Goal: Transaction & Acquisition: Purchase product/service

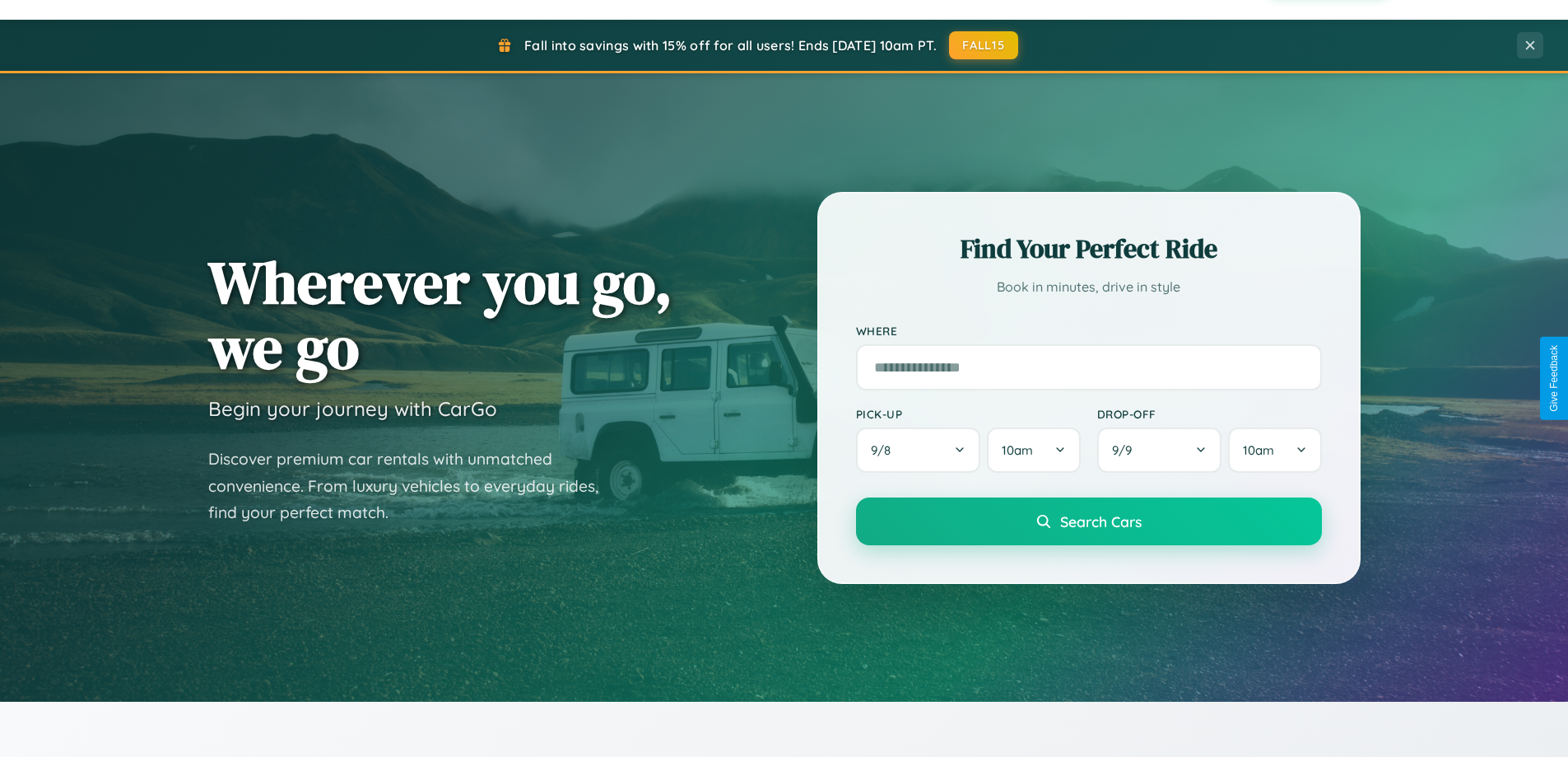
scroll to position [1133, 0]
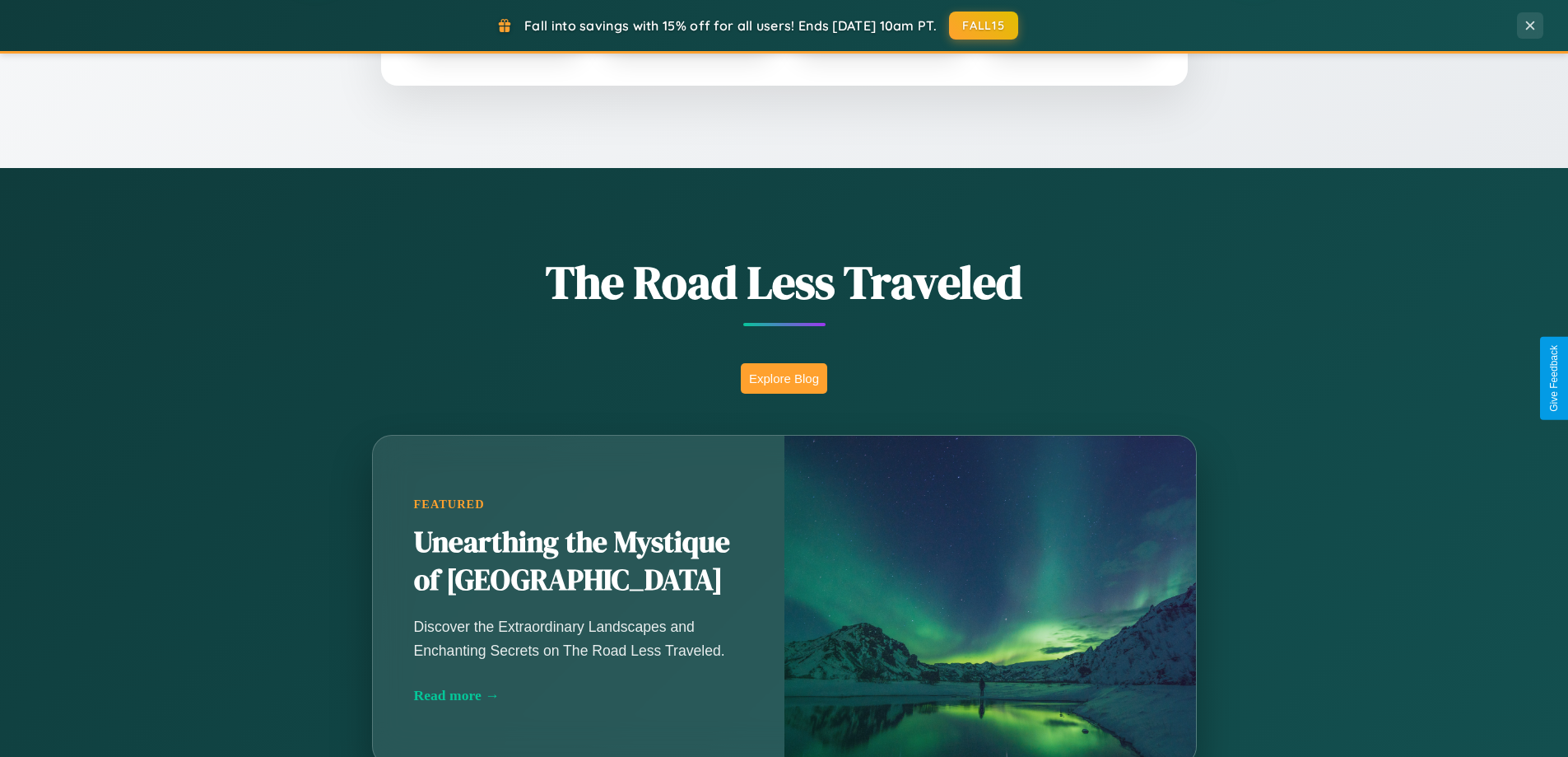
click at [784, 378] on button "Explore Blog" at bounding box center [784, 378] width 86 height 31
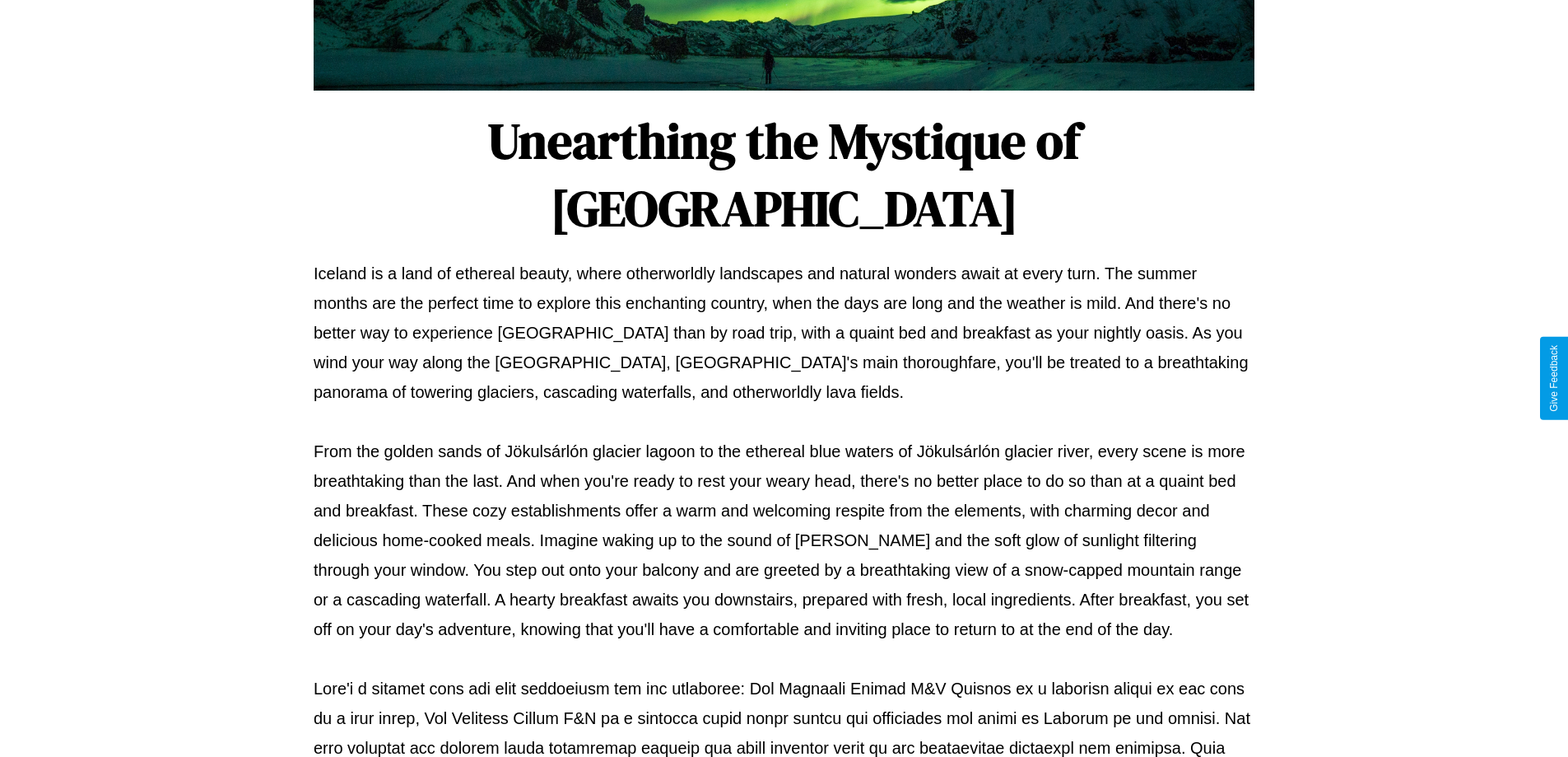
scroll to position [533, 0]
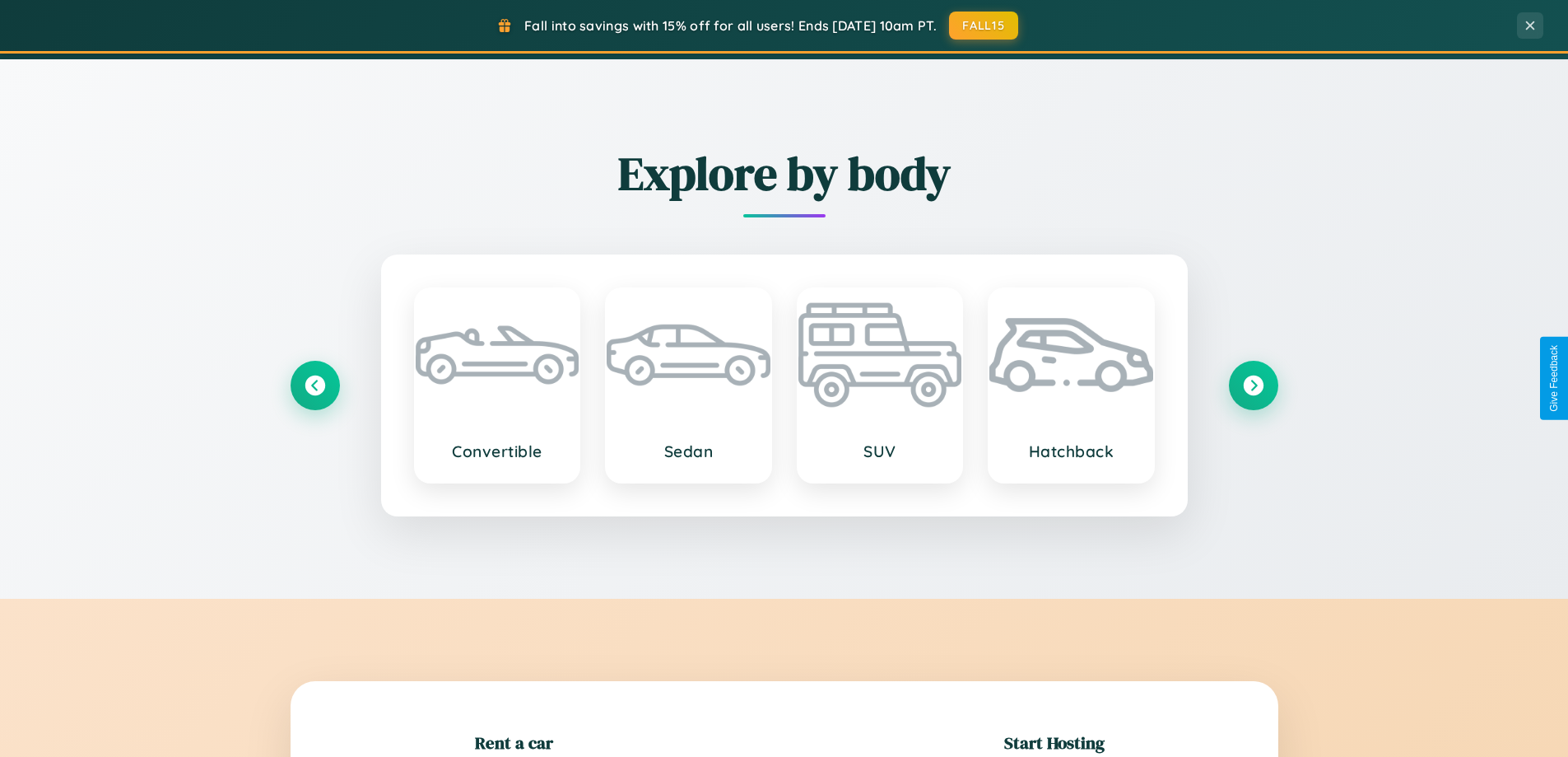
scroll to position [1929, 0]
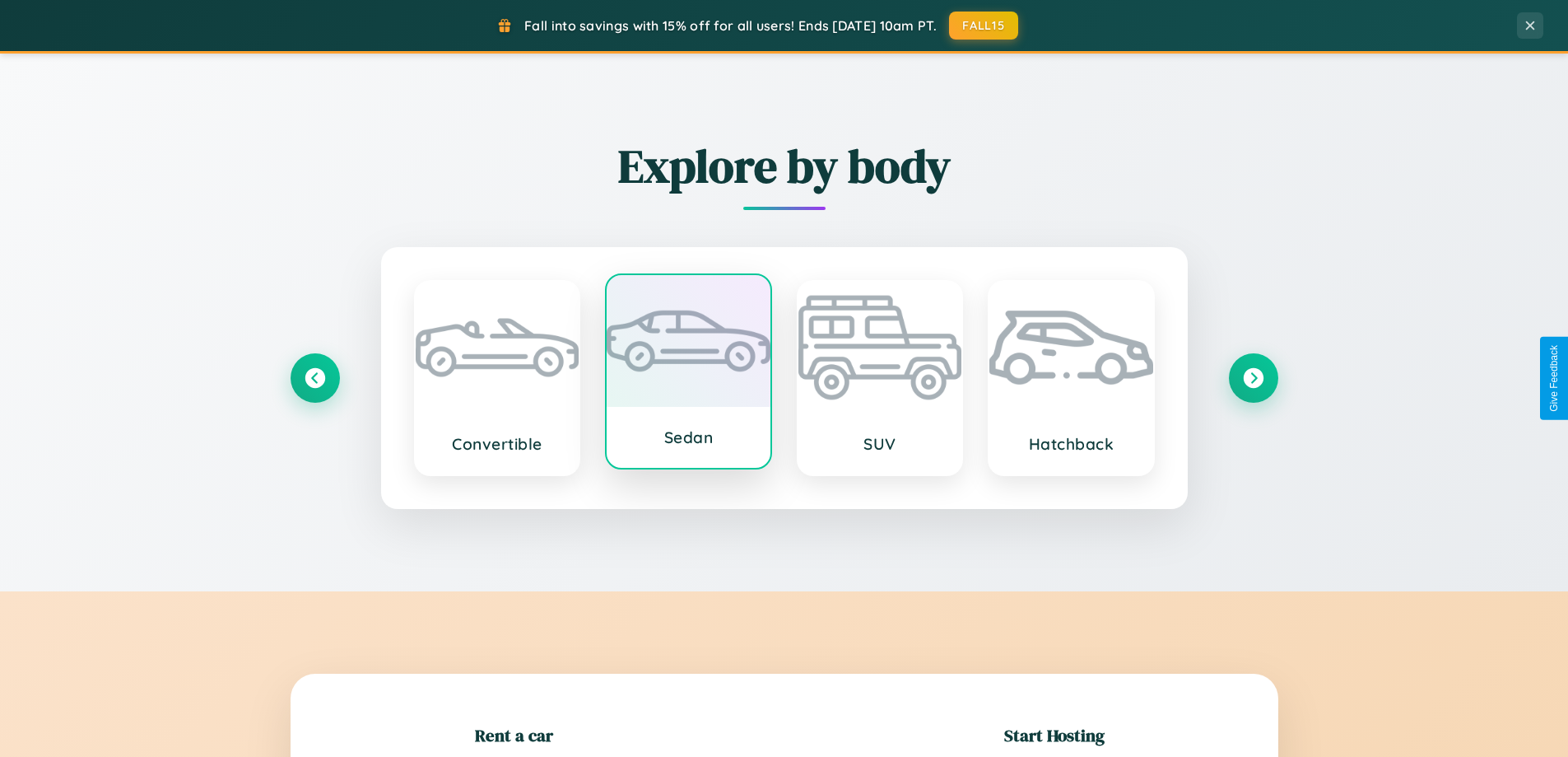
click at [688, 372] on div at bounding box center [688, 341] width 163 height 132
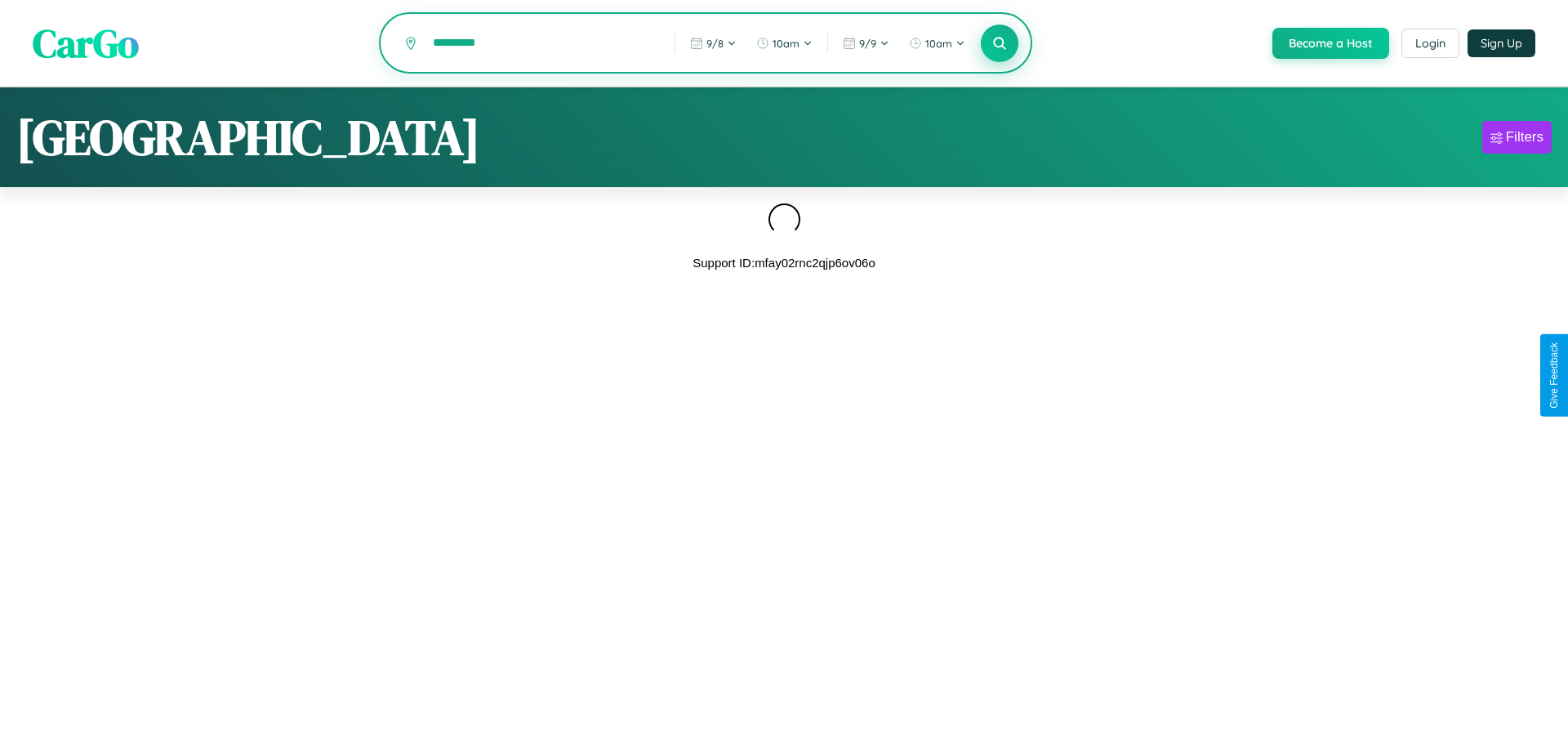
type input "*********"
click at [998, 44] on icon at bounding box center [999, 42] width 16 height 16
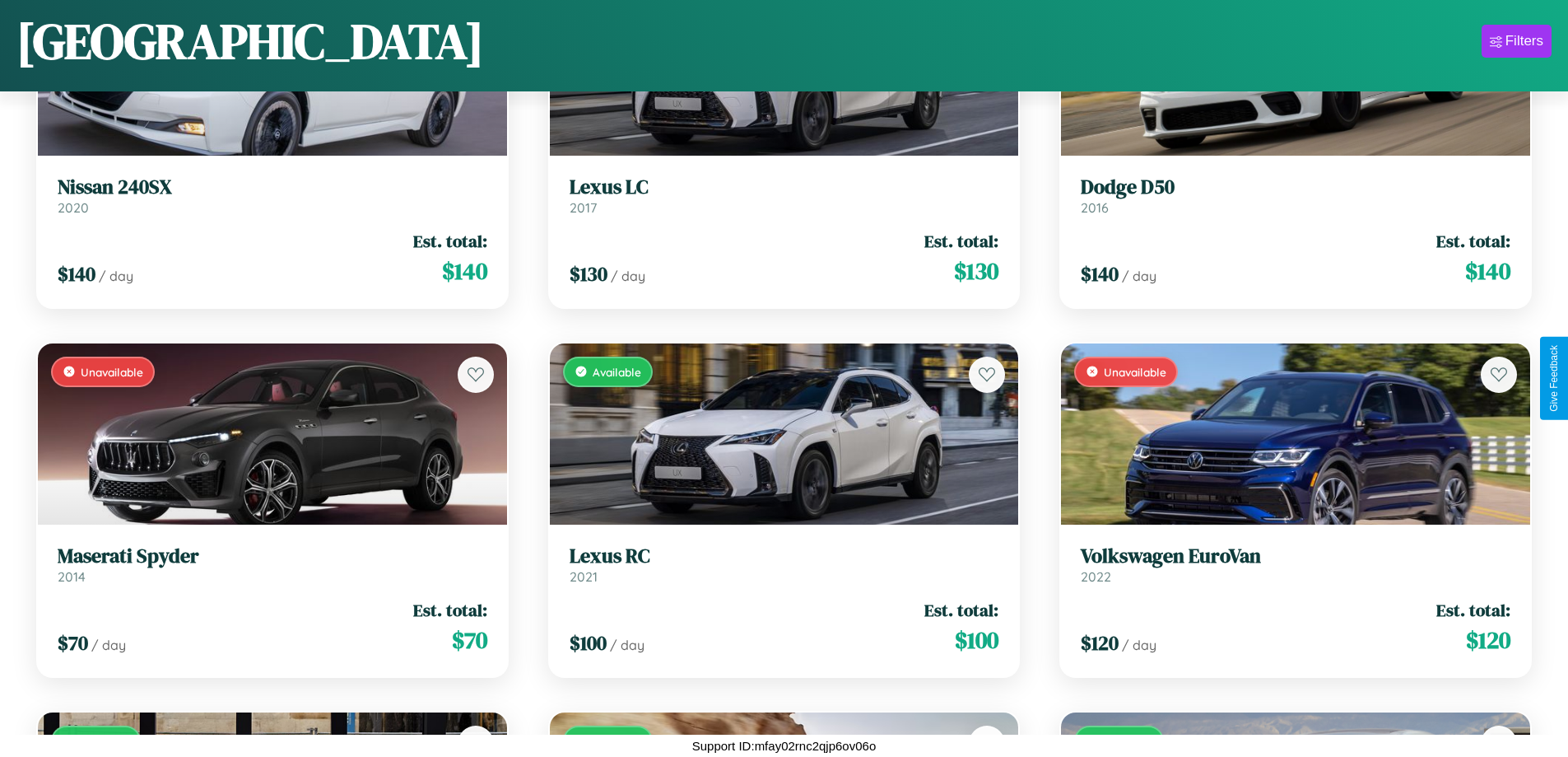
scroll to position [11663, 0]
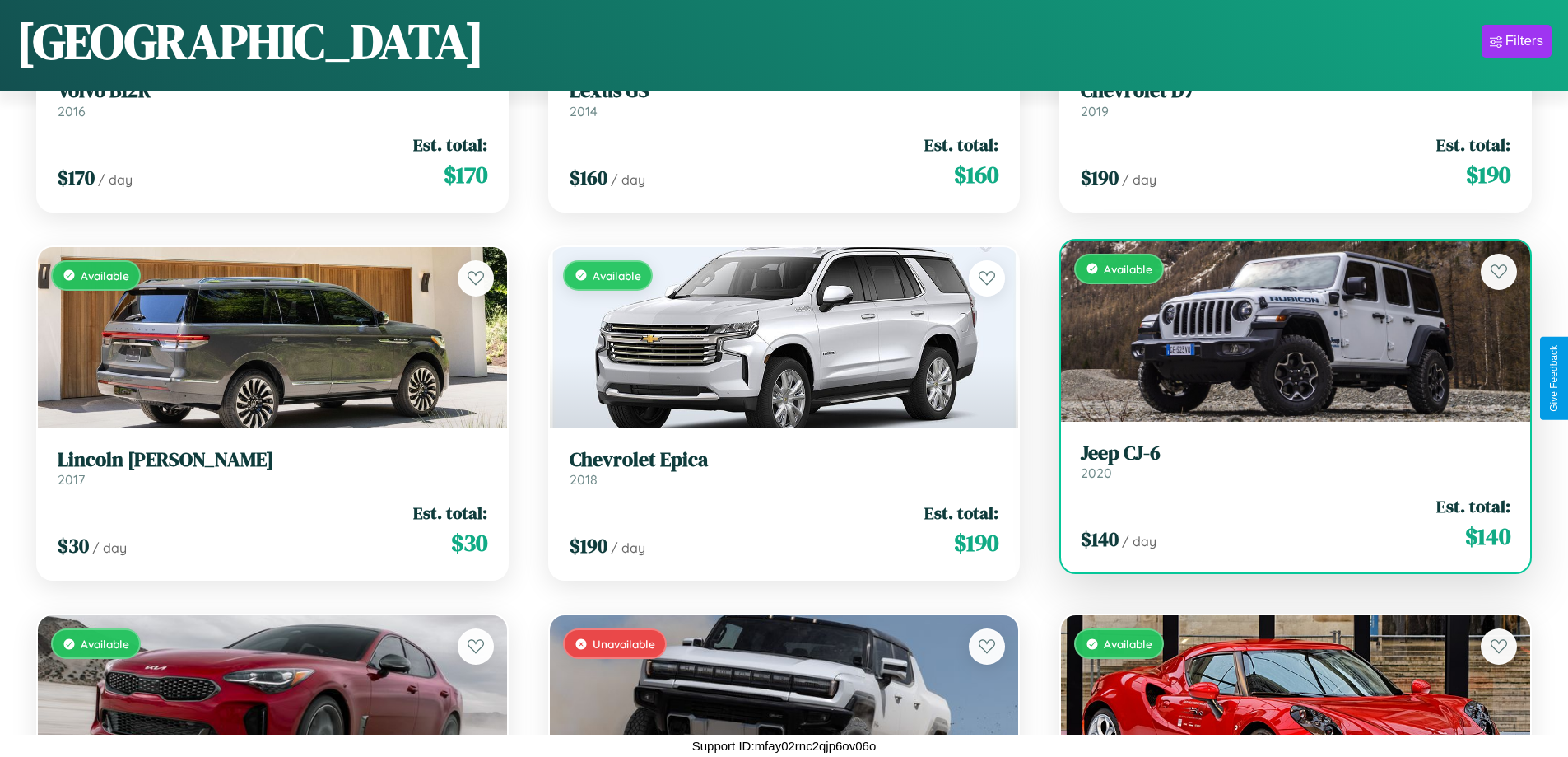
click at [1285, 331] on div "Available" at bounding box center [1295, 331] width 469 height 181
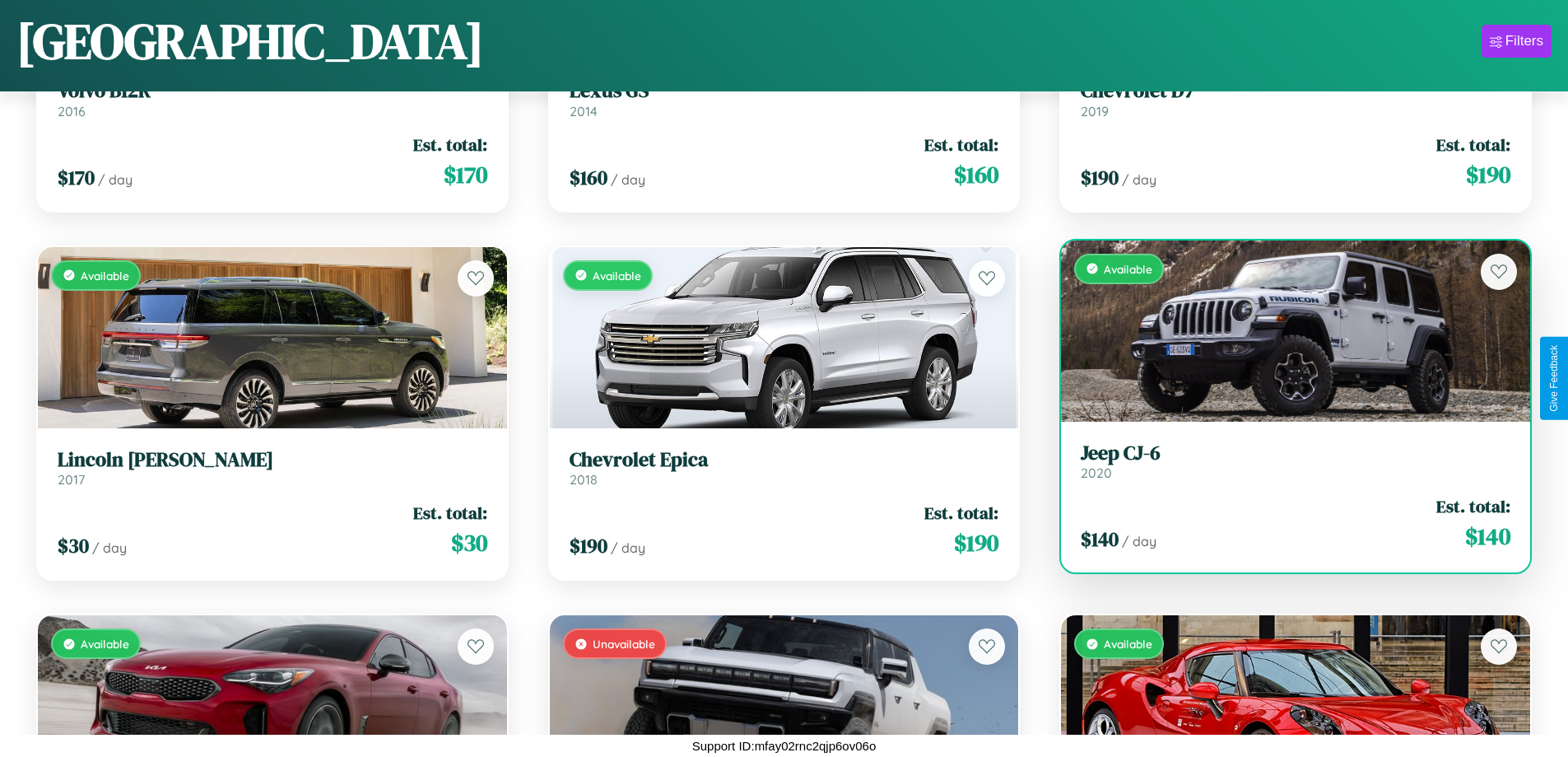
click at [1285, 331] on div "Available" at bounding box center [1295, 331] width 469 height 181
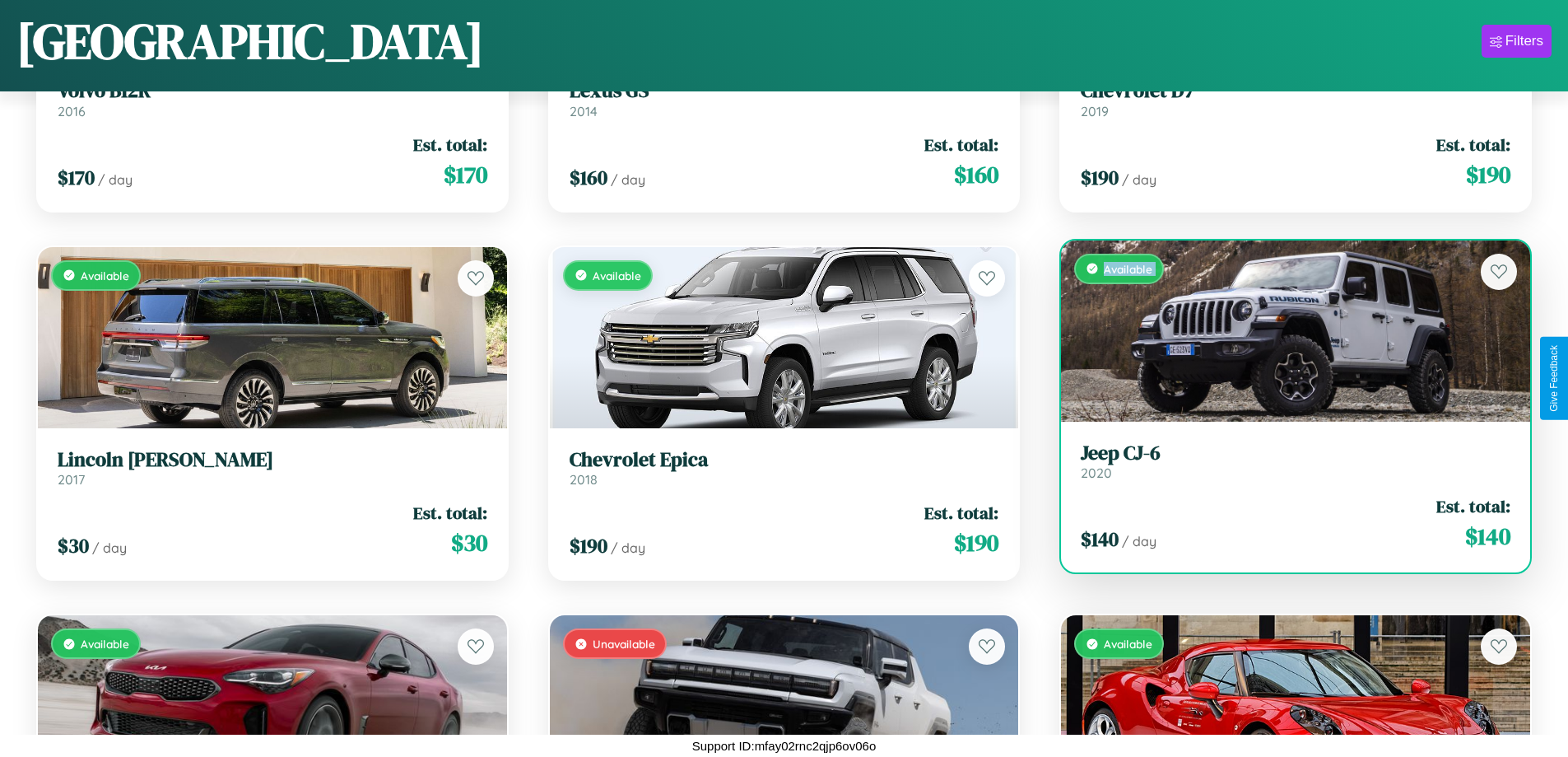
click at [1285, 331] on div "Available" at bounding box center [1295, 331] width 469 height 181
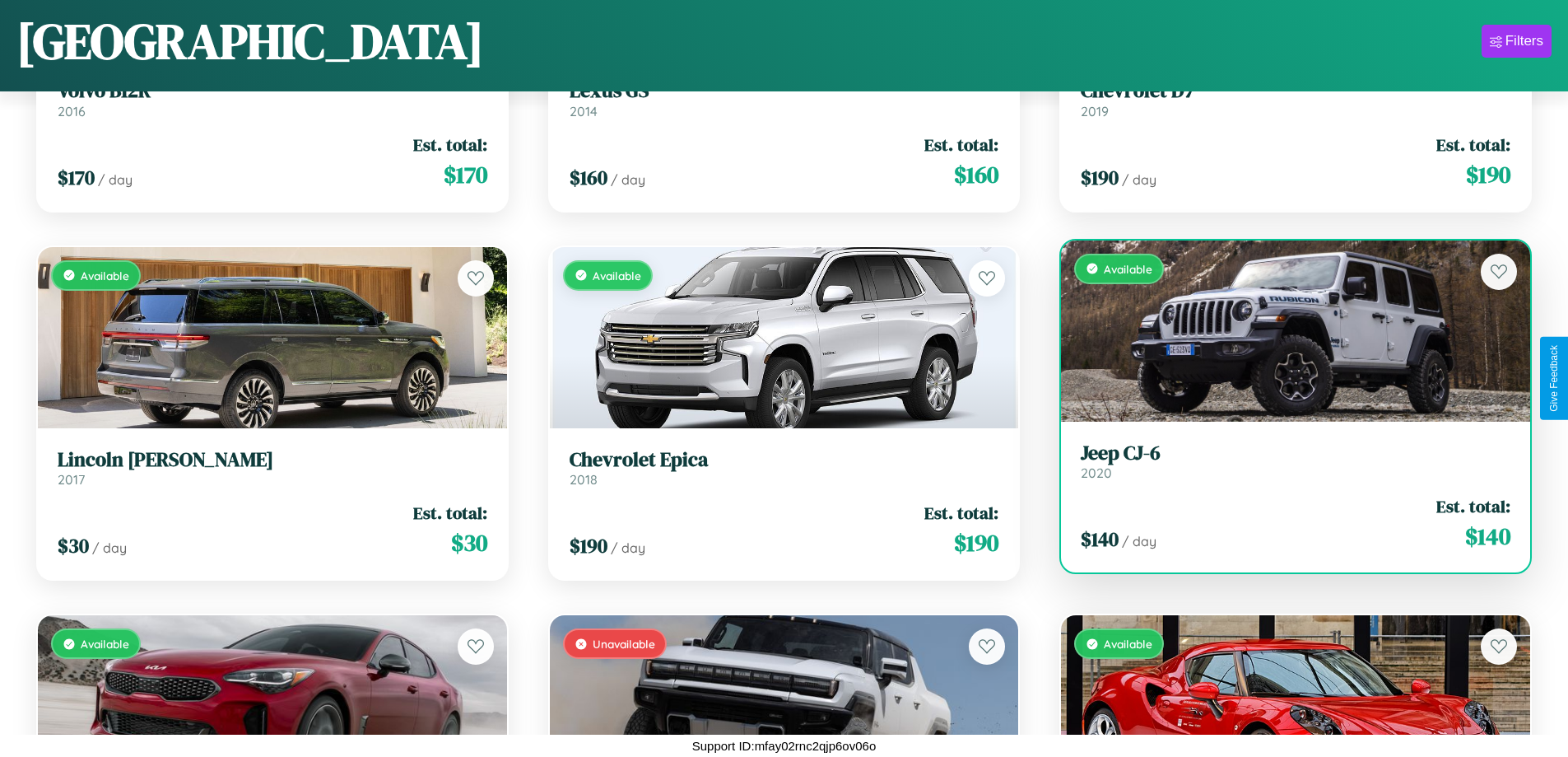
click at [1285, 331] on div "Available" at bounding box center [1295, 331] width 469 height 181
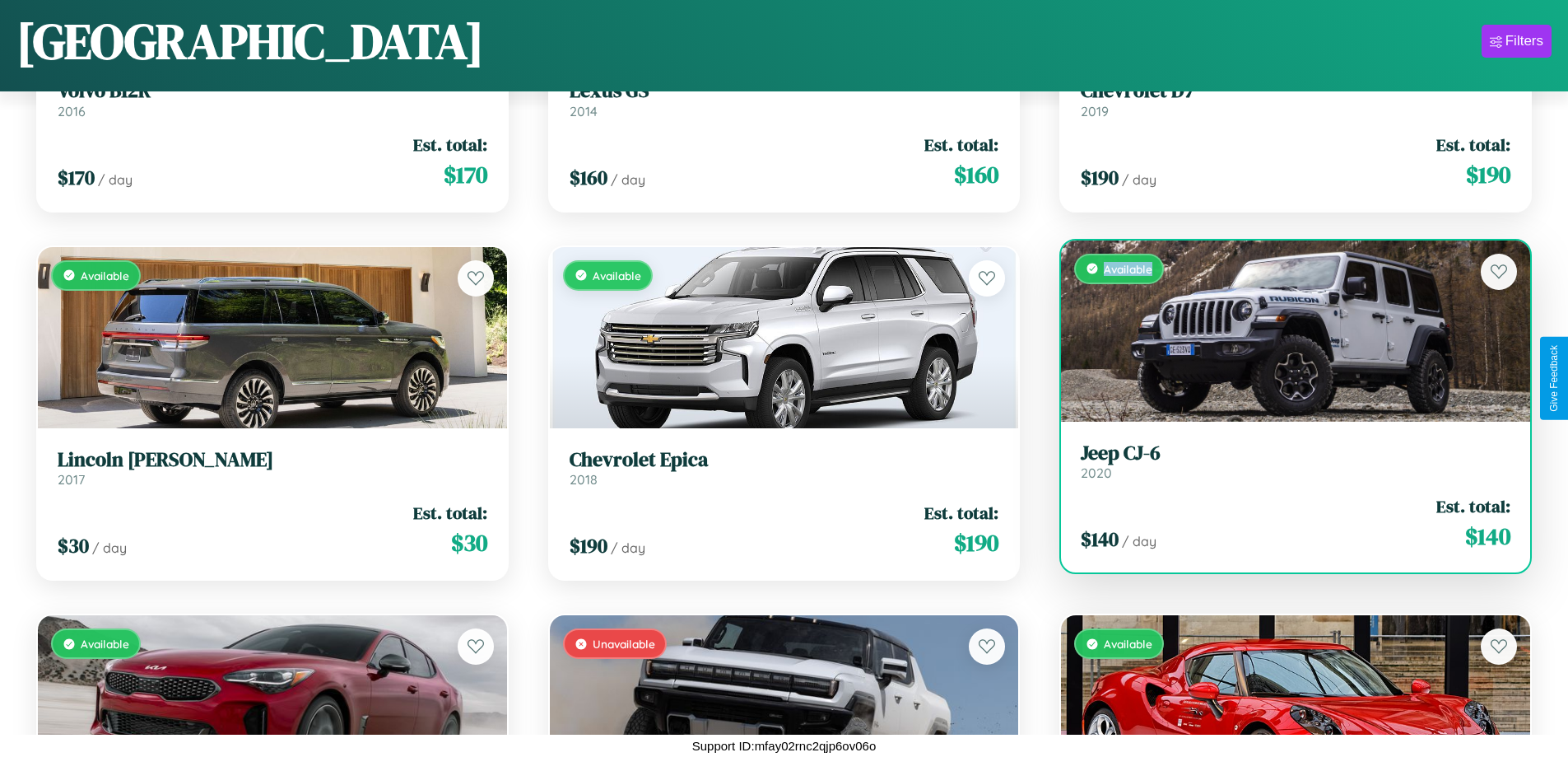
click at [1285, 331] on div "Available" at bounding box center [1295, 331] width 469 height 181
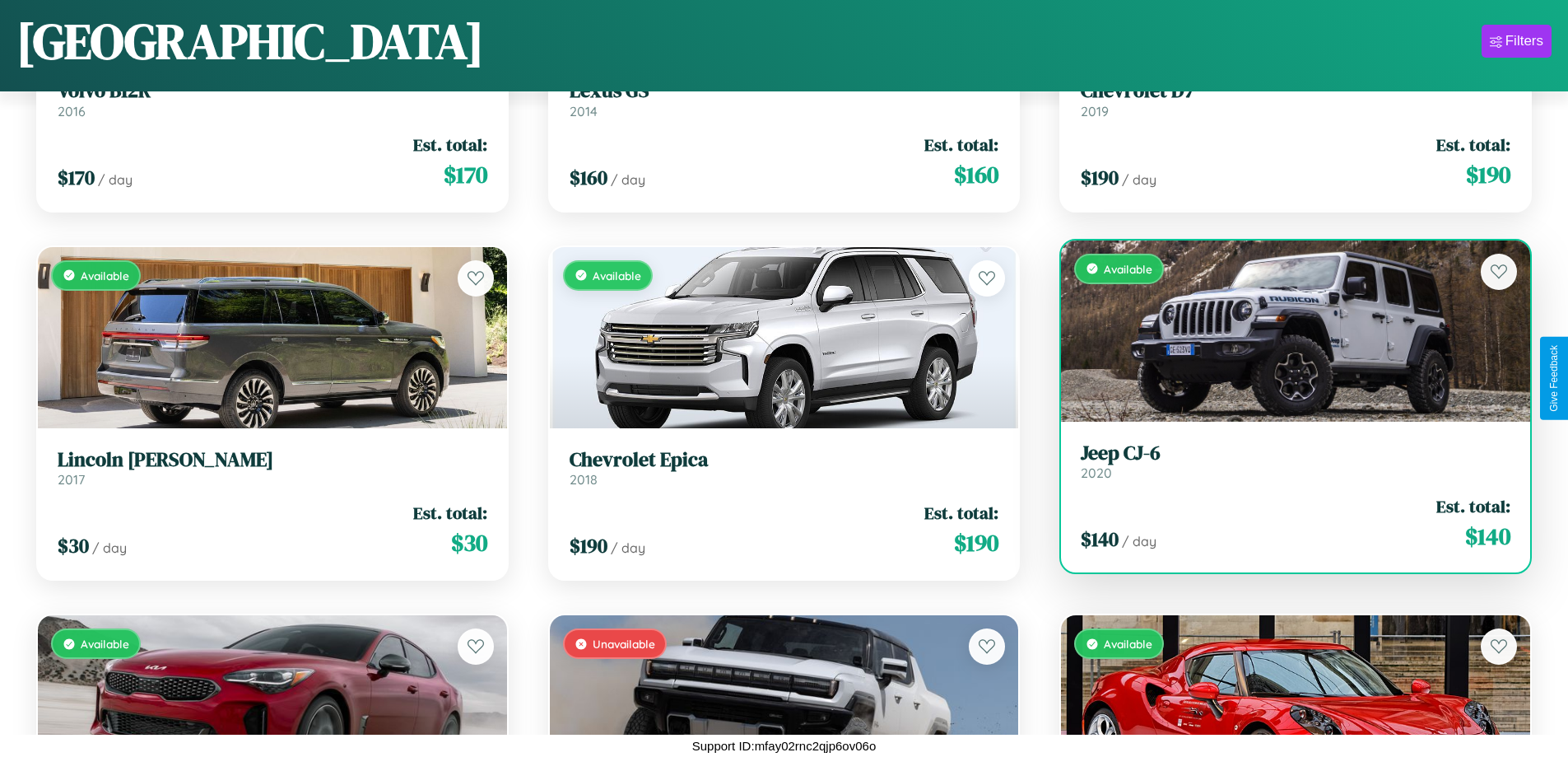
click at [1285, 461] on h3 "Jeep CJ-6" at bounding box center [1295, 453] width 430 height 24
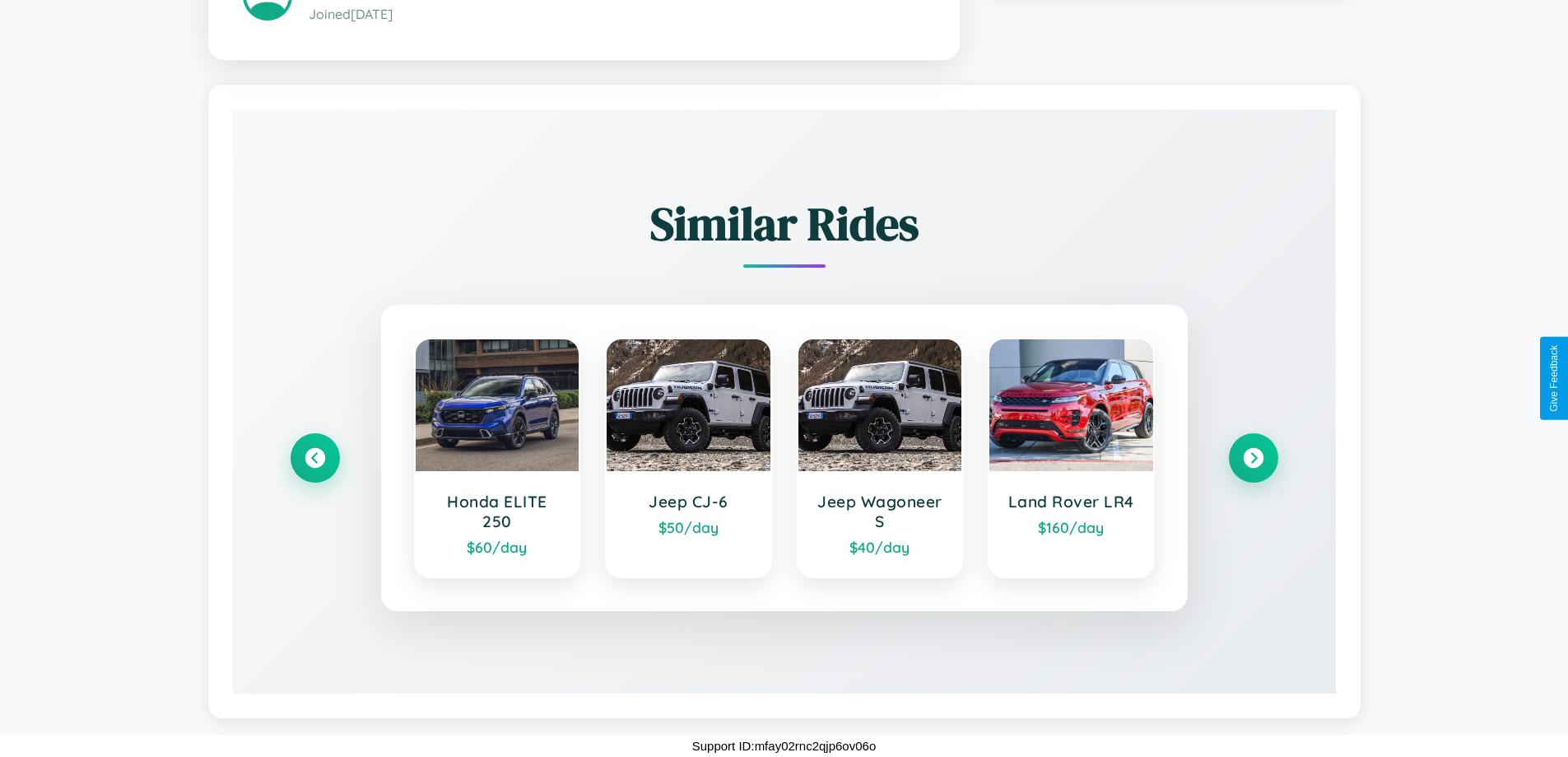
scroll to position [991, 0]
click at [315, 458] on icon at bounding box center [315, 458] width 22 height 22
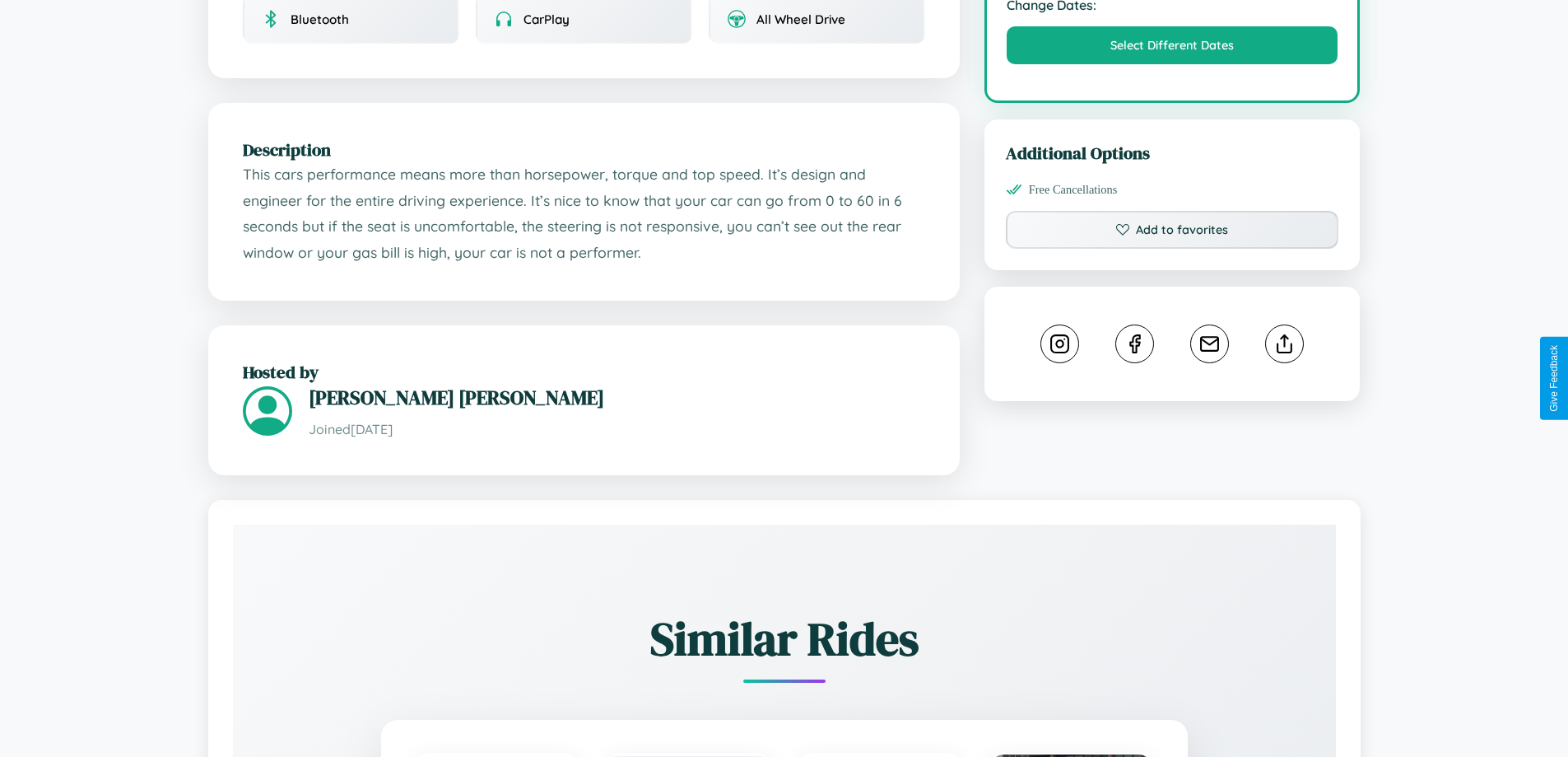
scroll to position [542, 0]
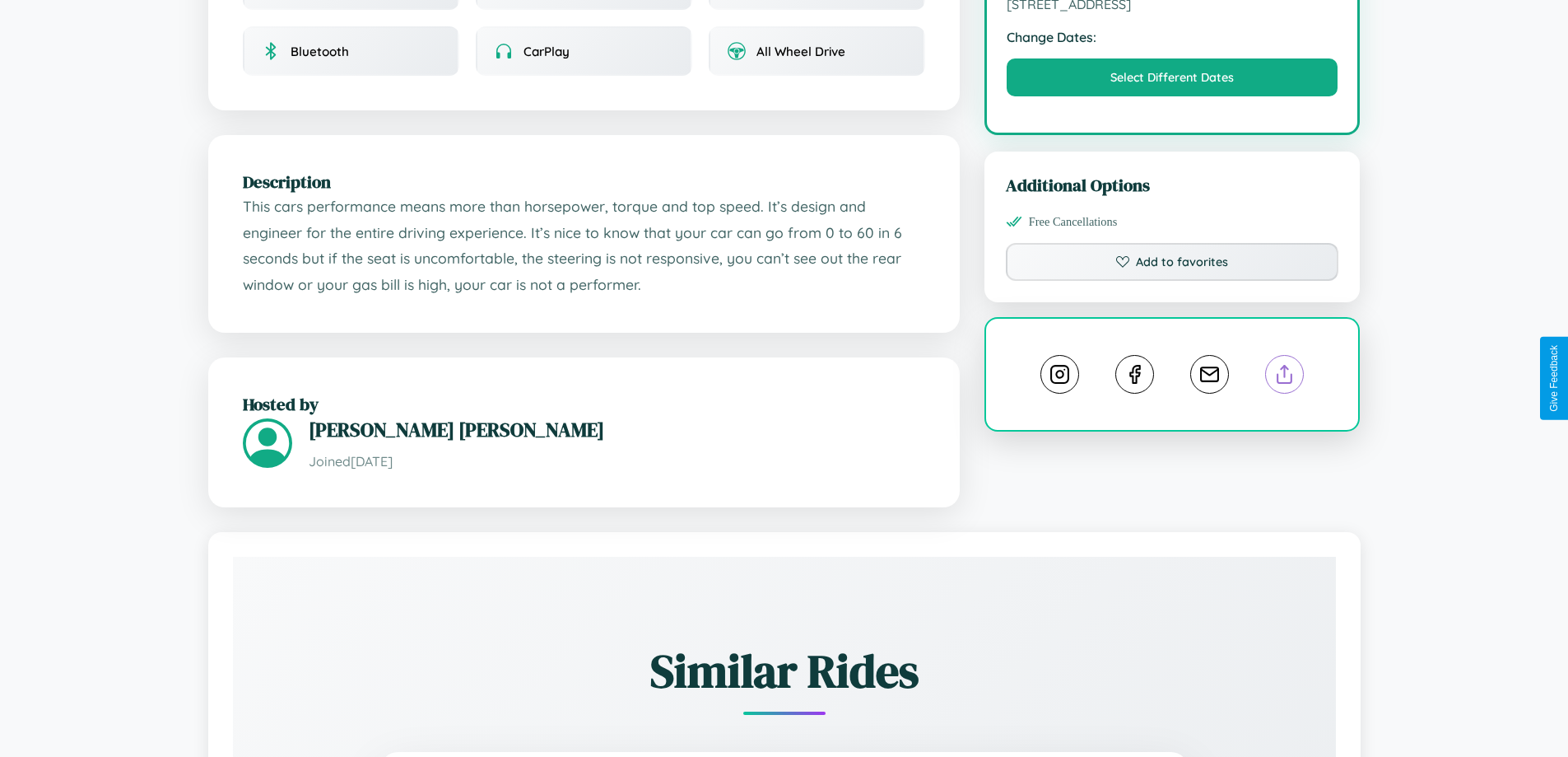
click at [1285, 376] on line at bounding box center [1285, 372] width 0 height 11
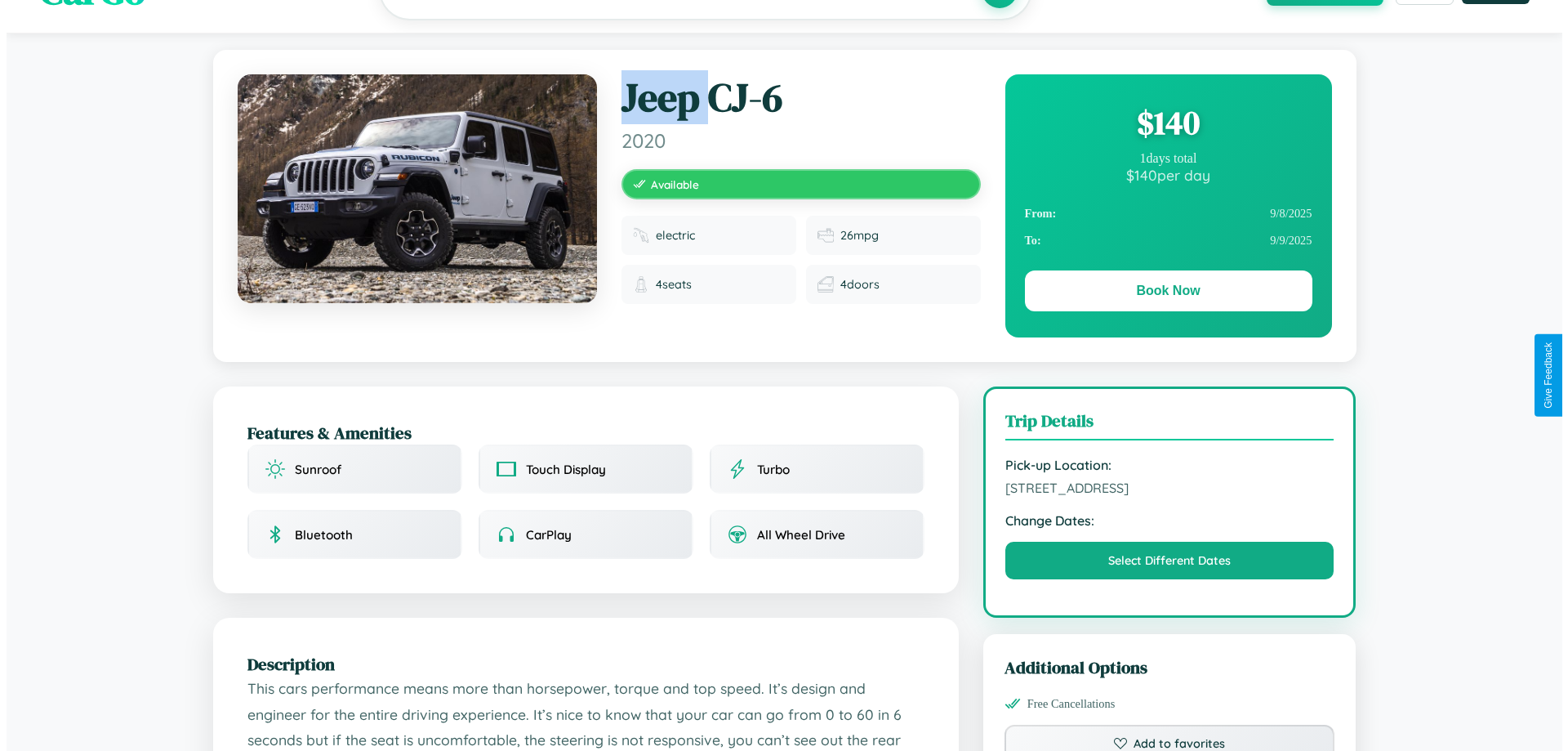
scroll to position [0, 0]
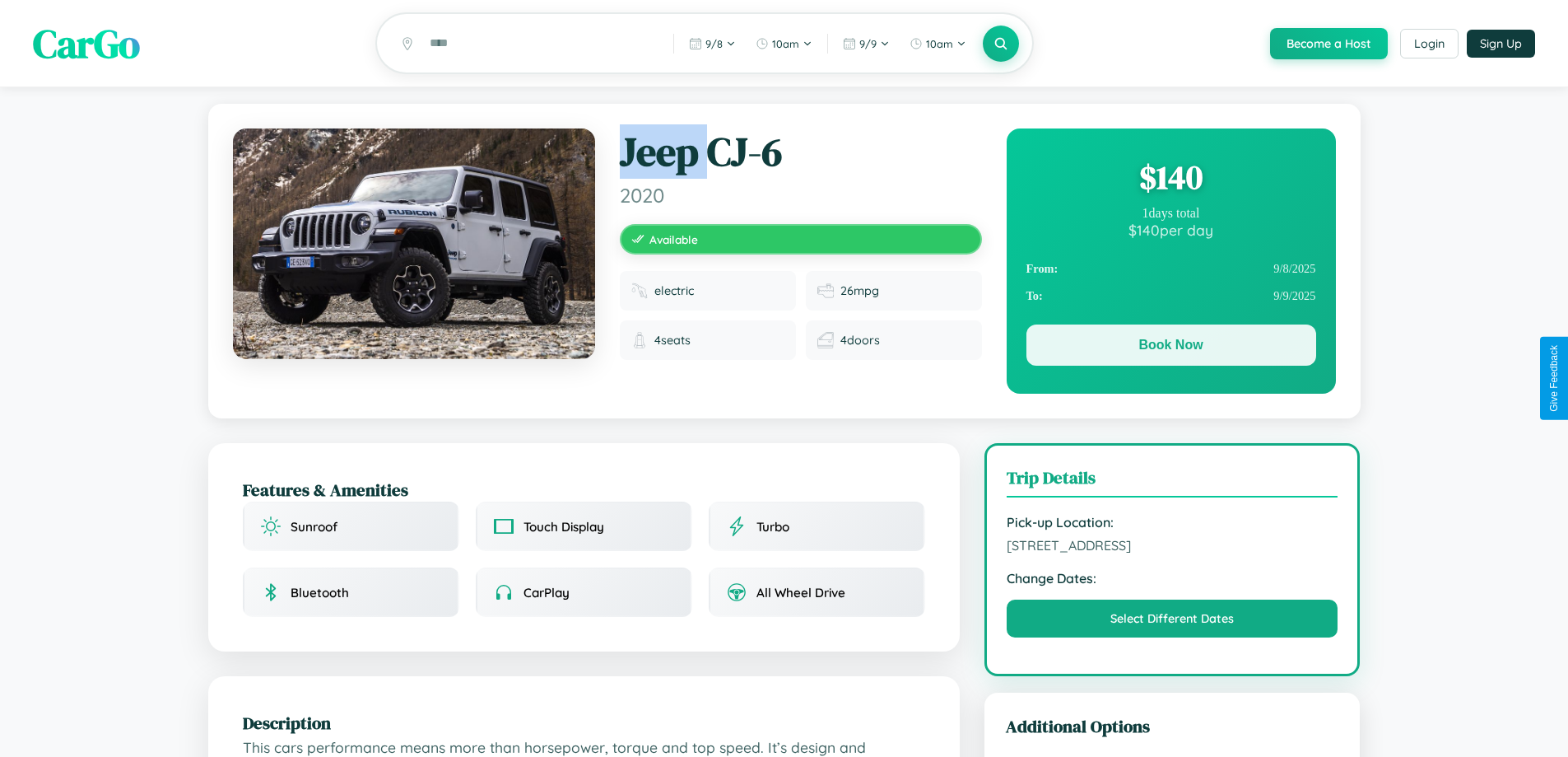
click at [1171, 347] on button "Book Now" at bounding box center [1172, 345] width 290 height 41
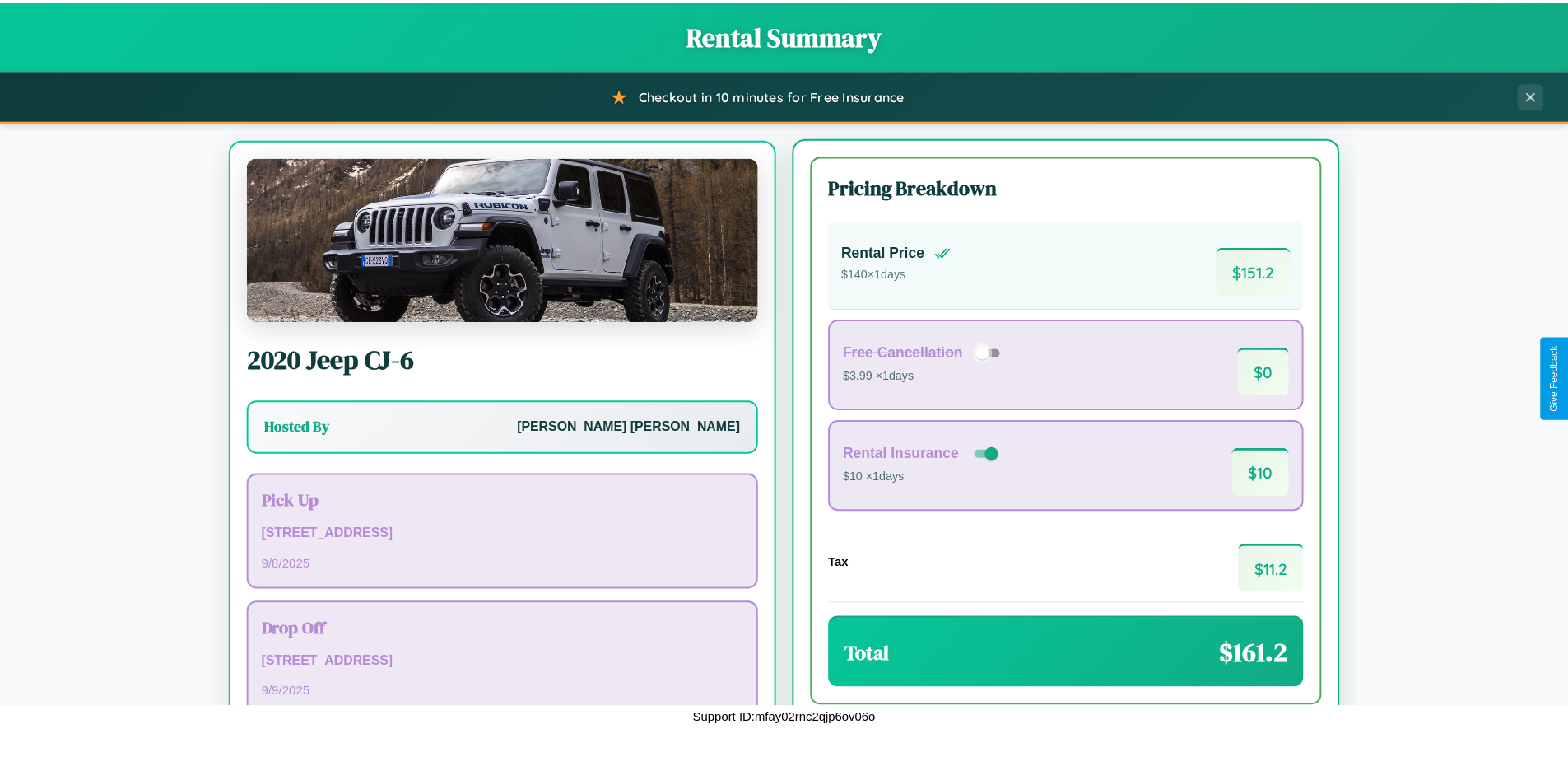
scroll to position [76, 0]
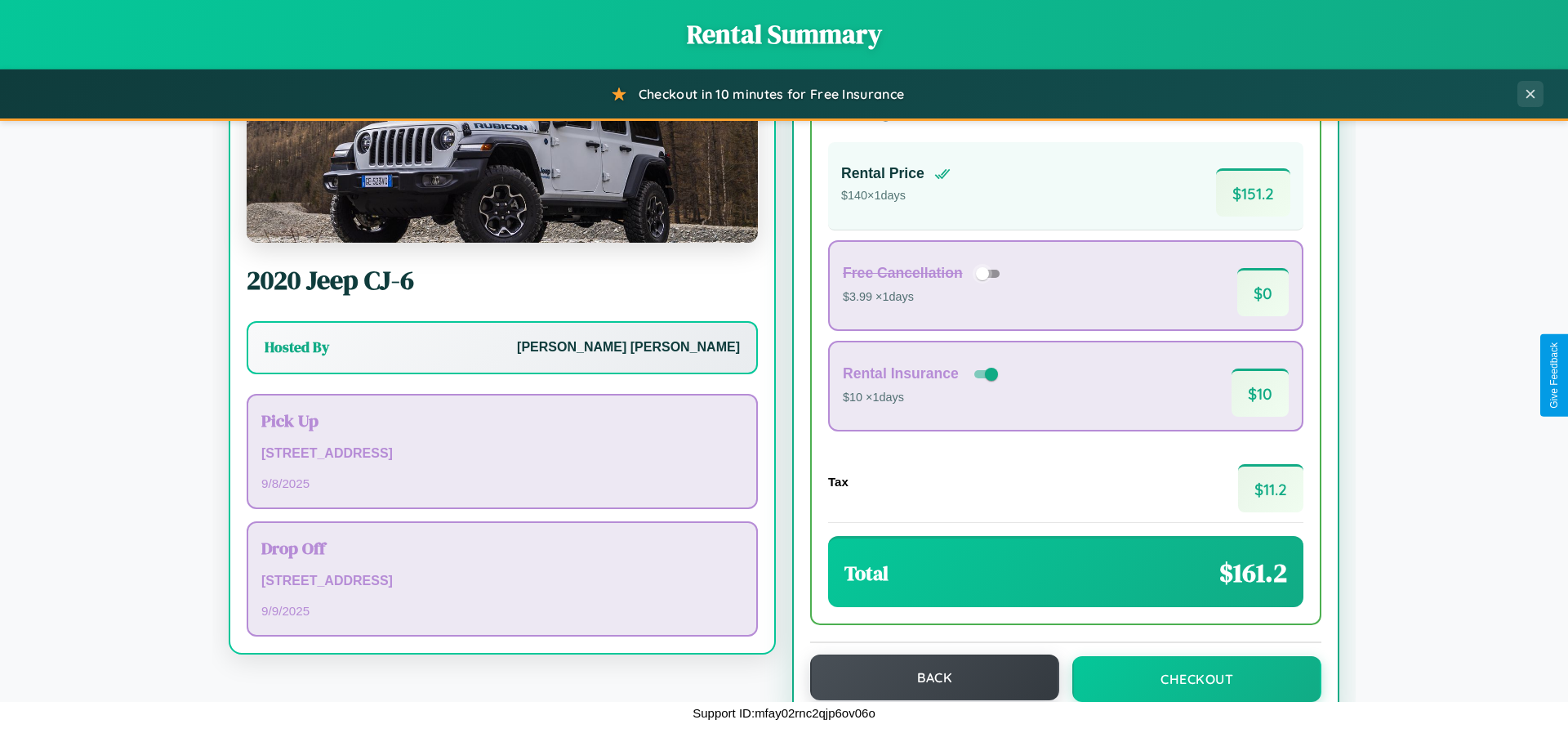
click at [927, 677] on button "Back" at bounding box center [935, 677] width 249 height 46
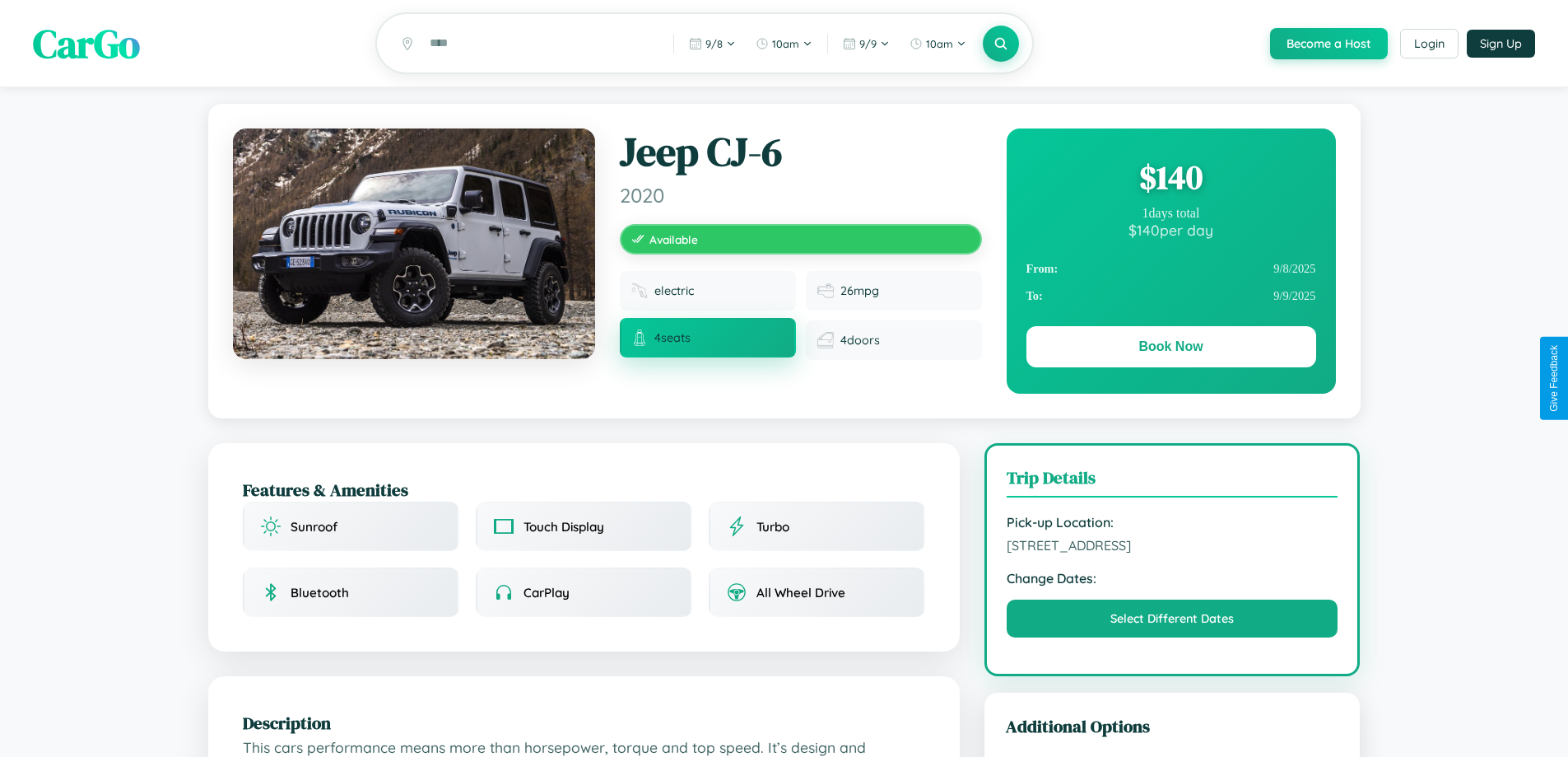
scroll to position [427, 0]
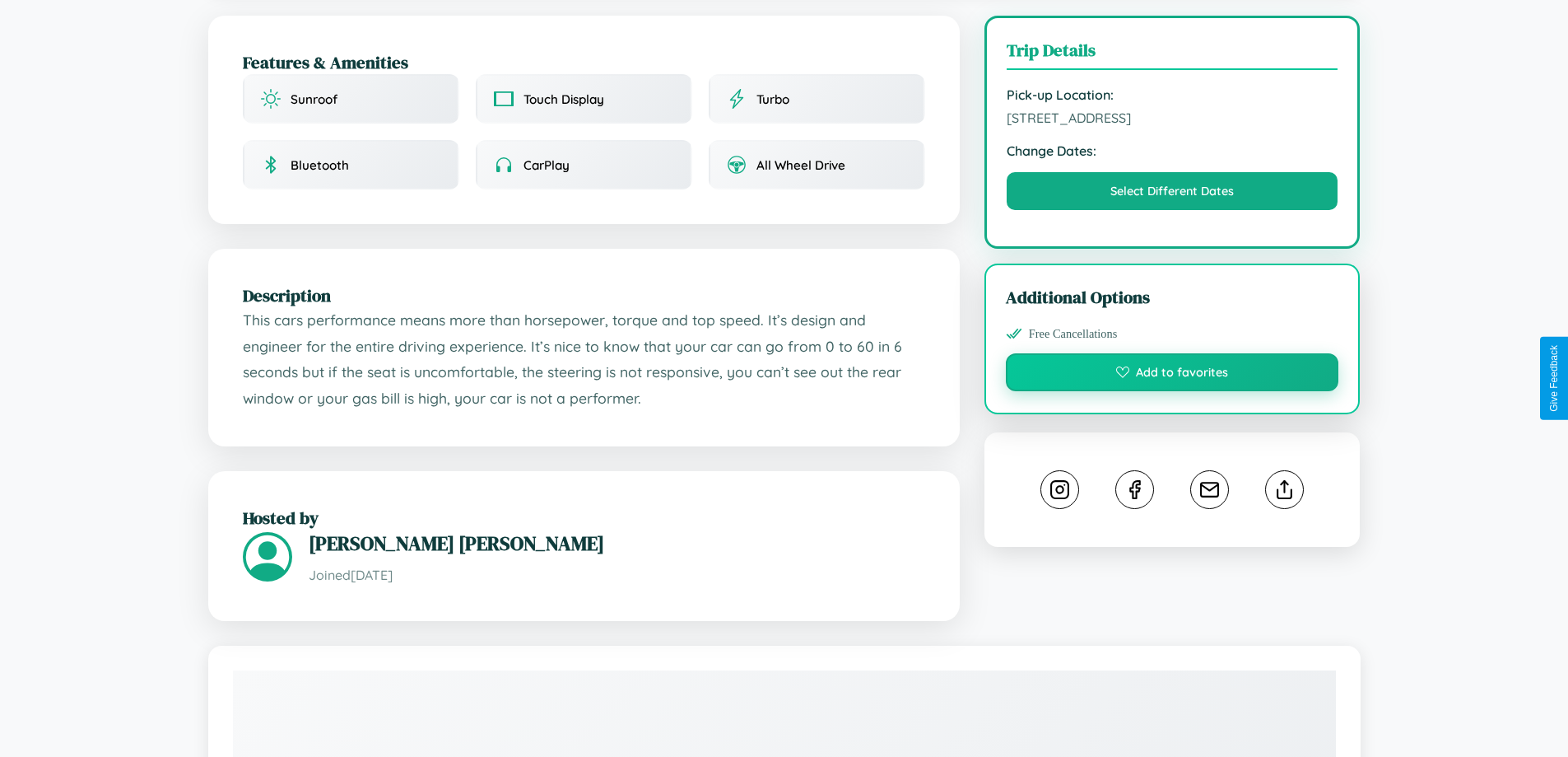
click at [1173, 374] on button "Add to favorites" at bounding box center [1172, 372] width 333 height 38
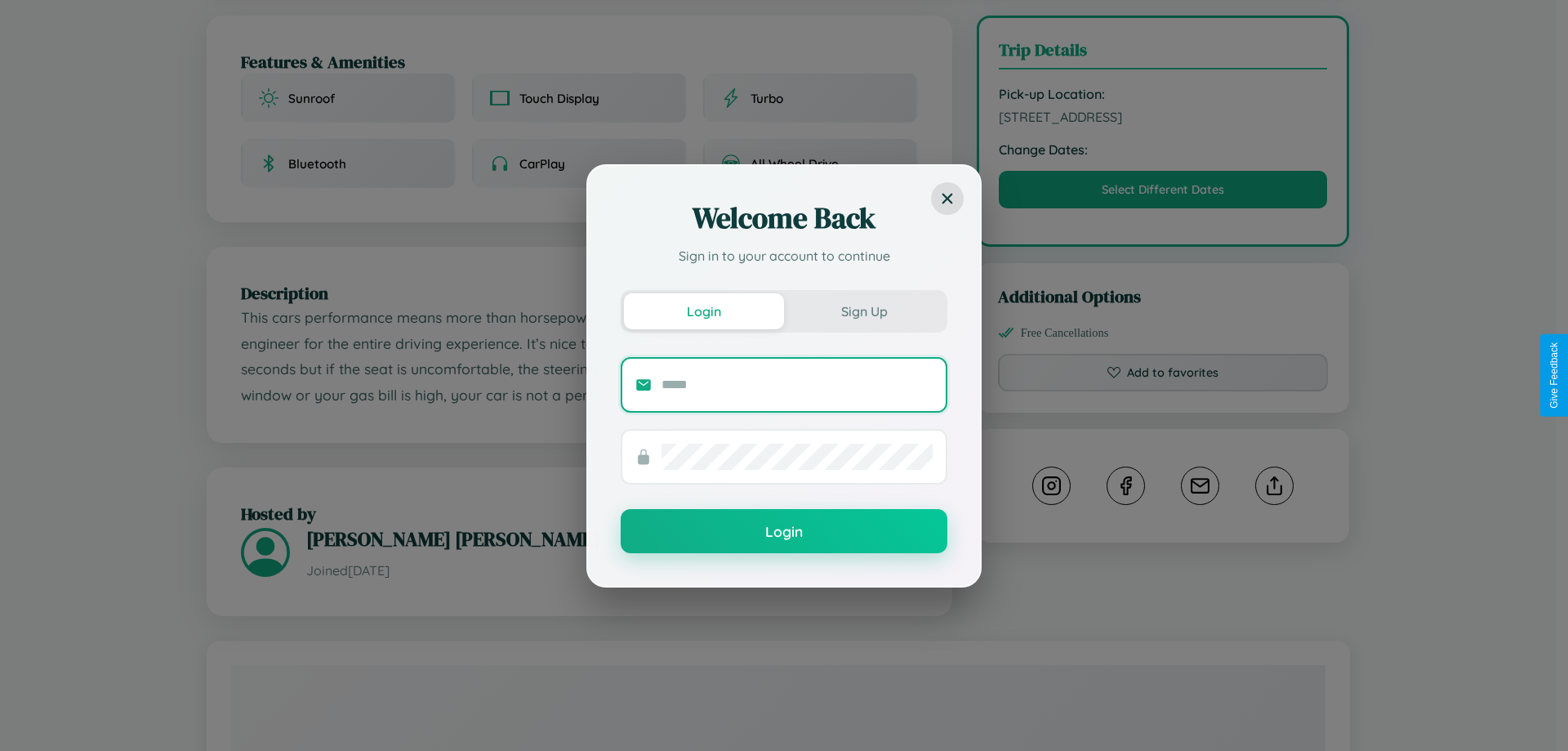
click at [797, 384] on input "text" at bounding box center [797, 384] width 271 height 26
type input "**********"
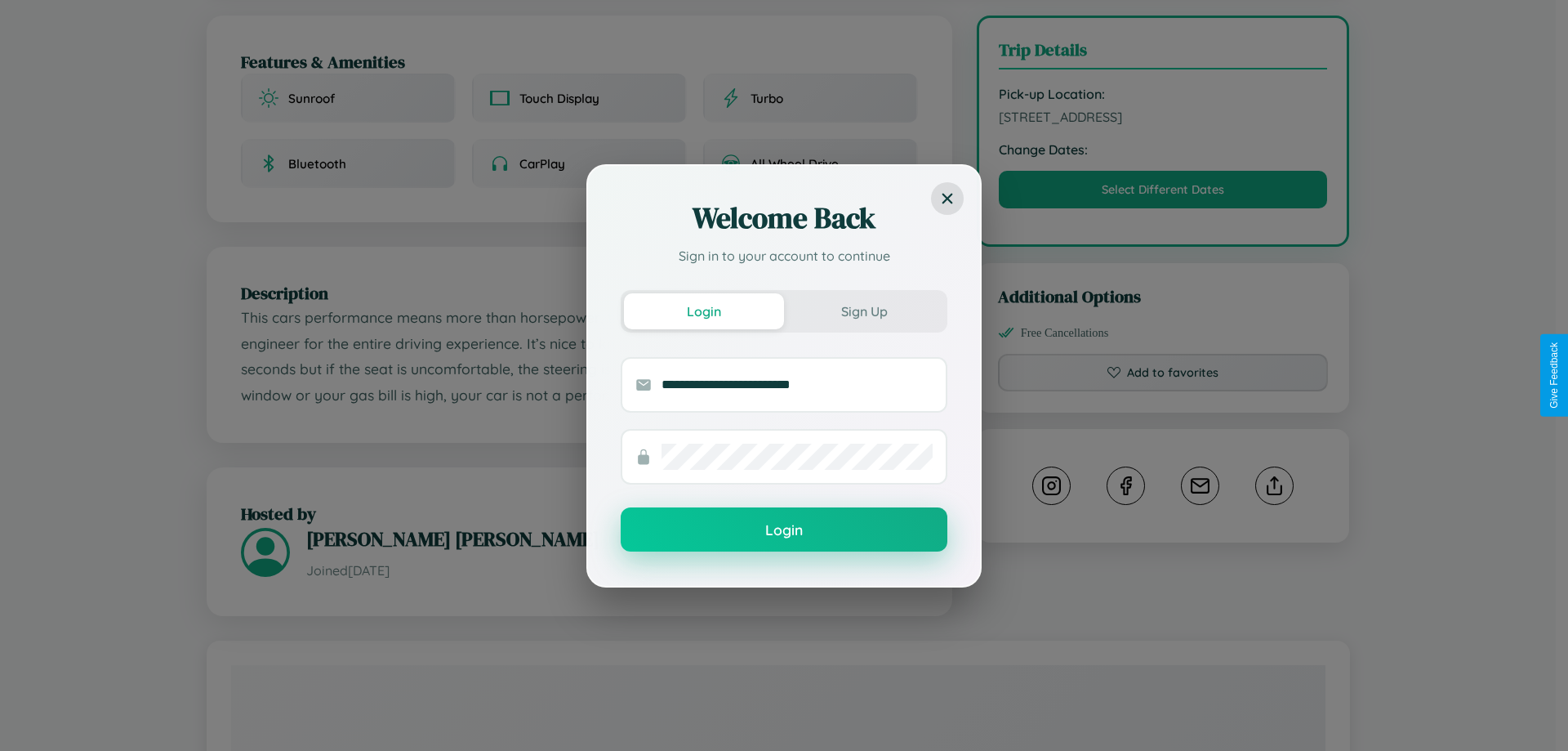
click at [784, 530] on button "Login" at bounding box center [784, 530] width 327 height 44
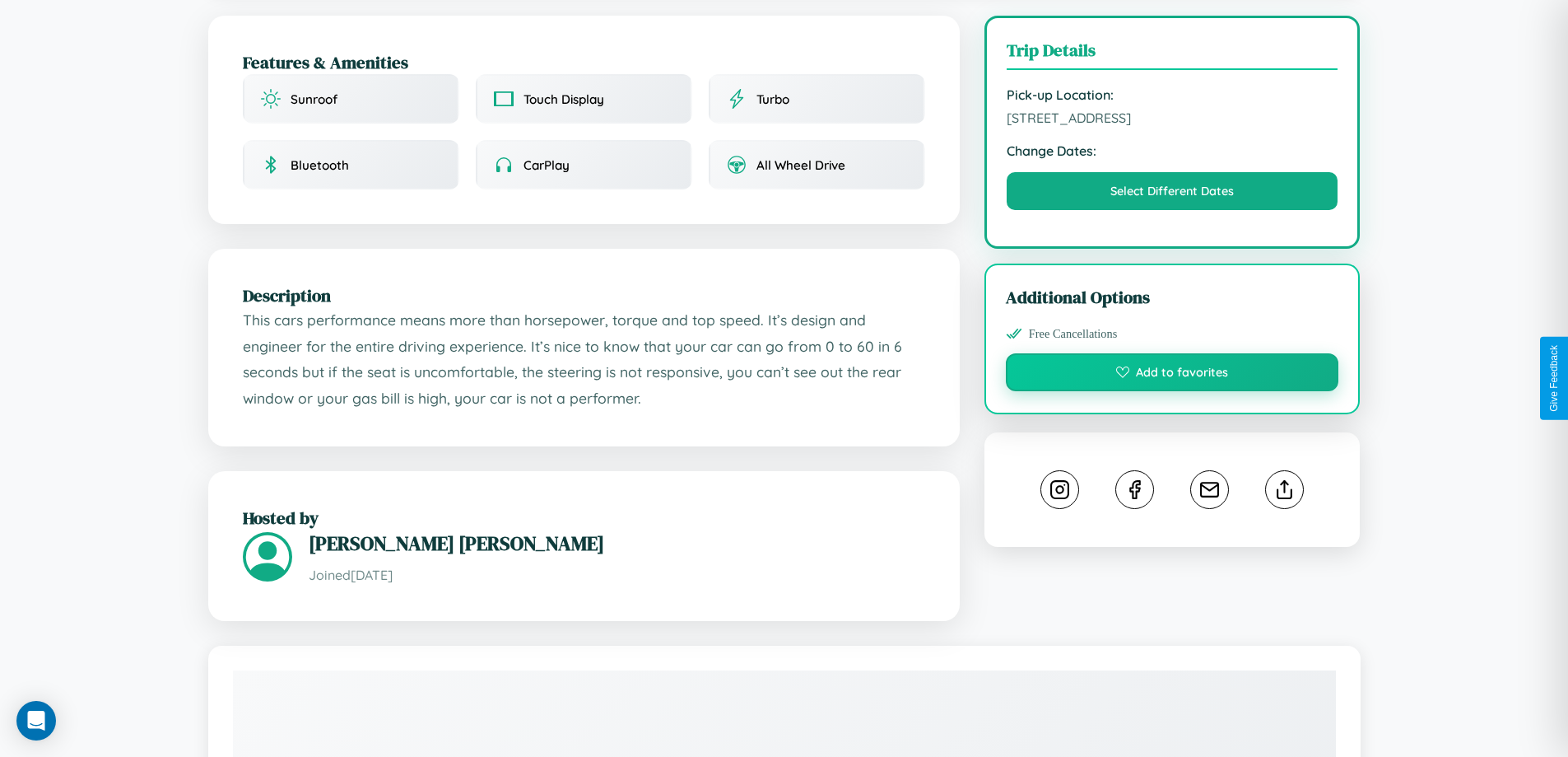
click at [1173, 374] on button "Add to favorites" at bounding box center [1172, 372] width 333 height 38
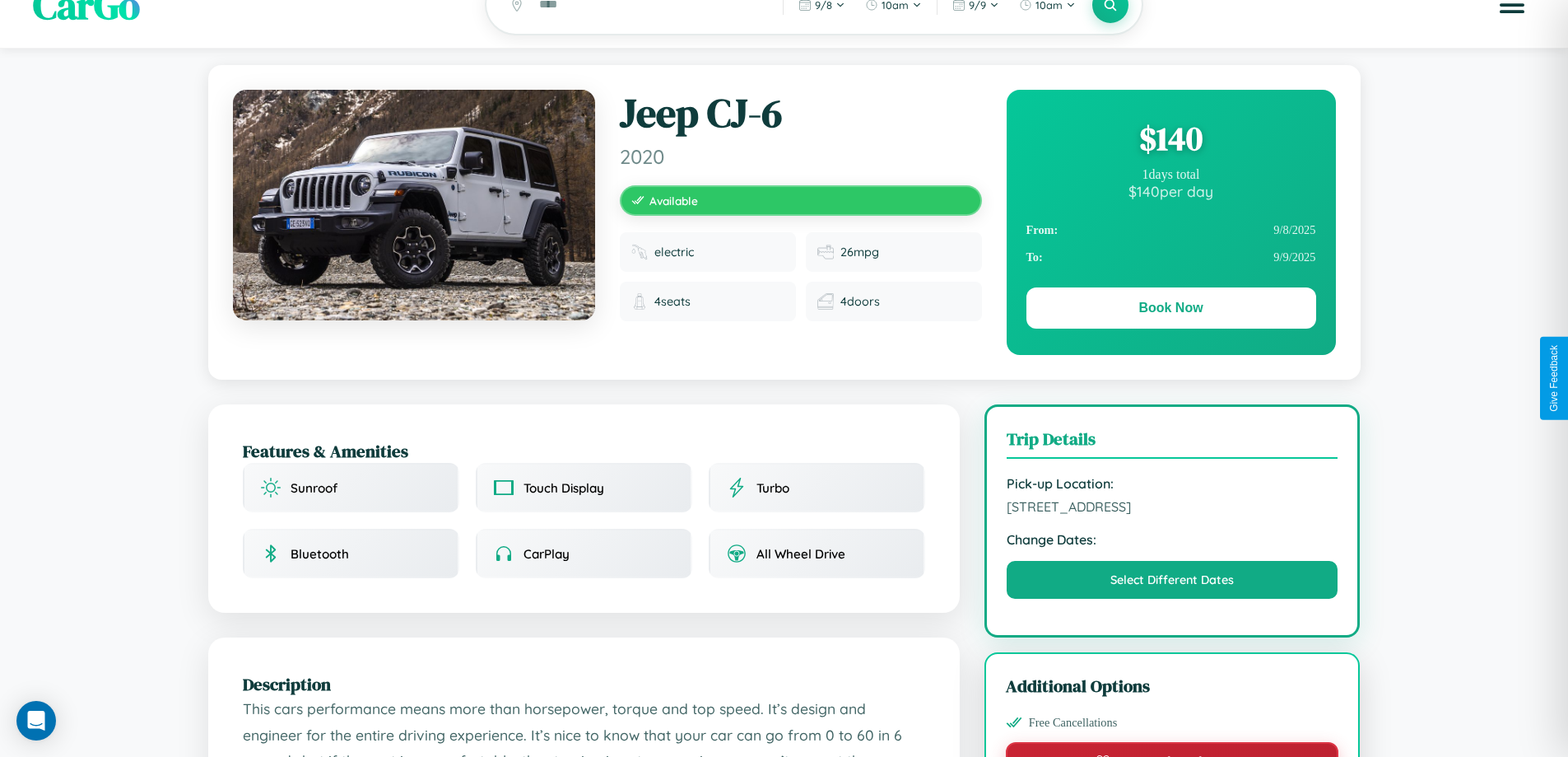
scroll to position [0, 0]
